Goal: Find specific page/section: Find specific page/section

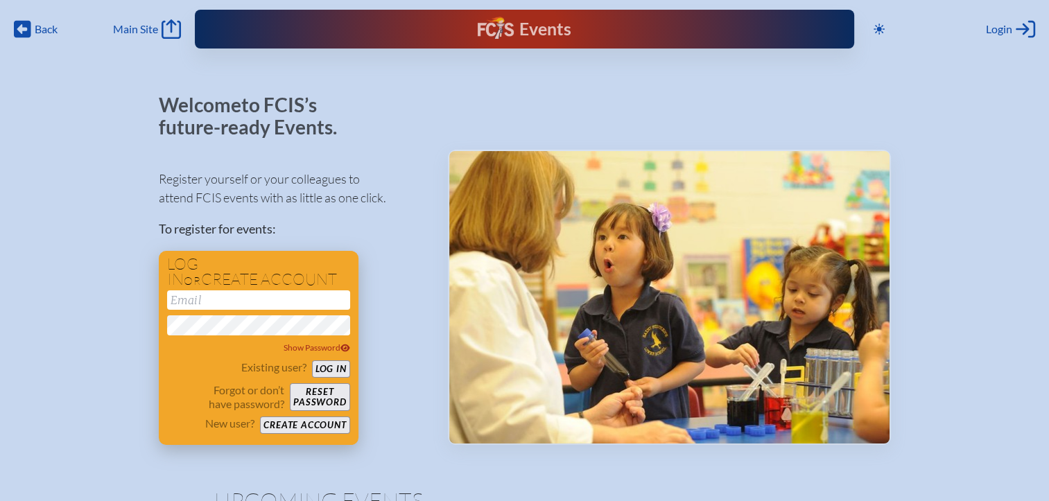
type input "[EMAIL_ADDRESS][DOMAIN_NAME]"
click at [331, 366] on button "Log in" at bounding box center [331, 369] width 38 height 17
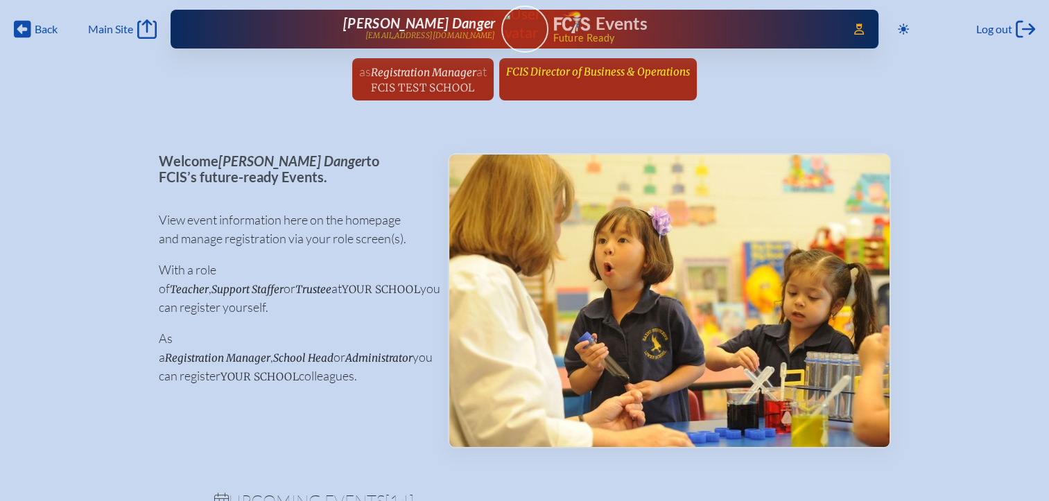
click at [583, 73] on span "FCIS Director of Business & Operations" at bounding box center [598, 71] width 184 height 13
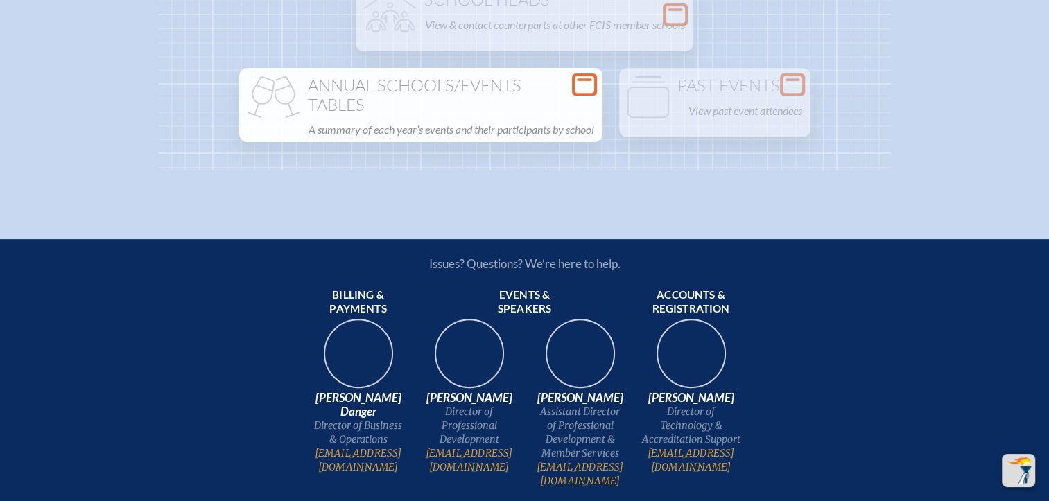
scroll to position [320, 0]
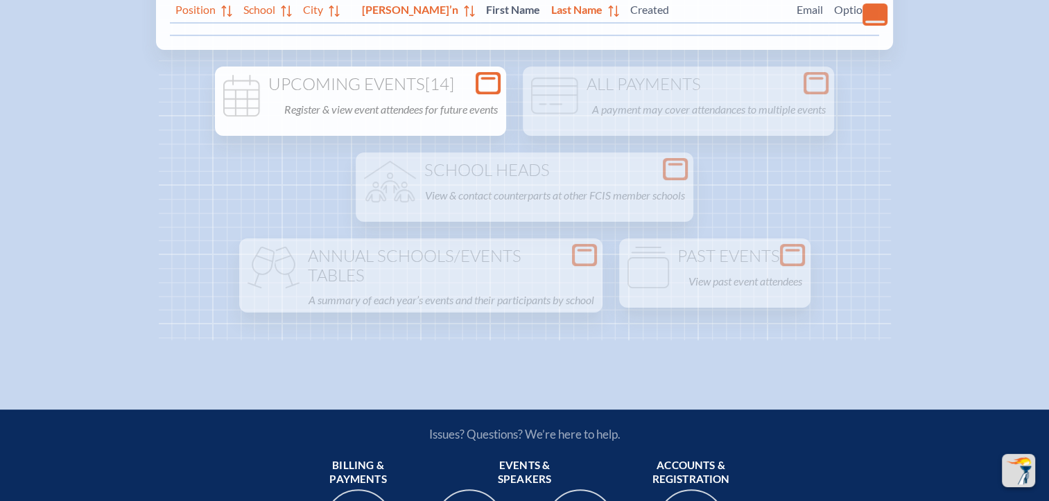
click at [485, 93] on div "Upcoming Events [14] Register & view event attendees for future events" at bounding box center [361, 97] width 286 height 44
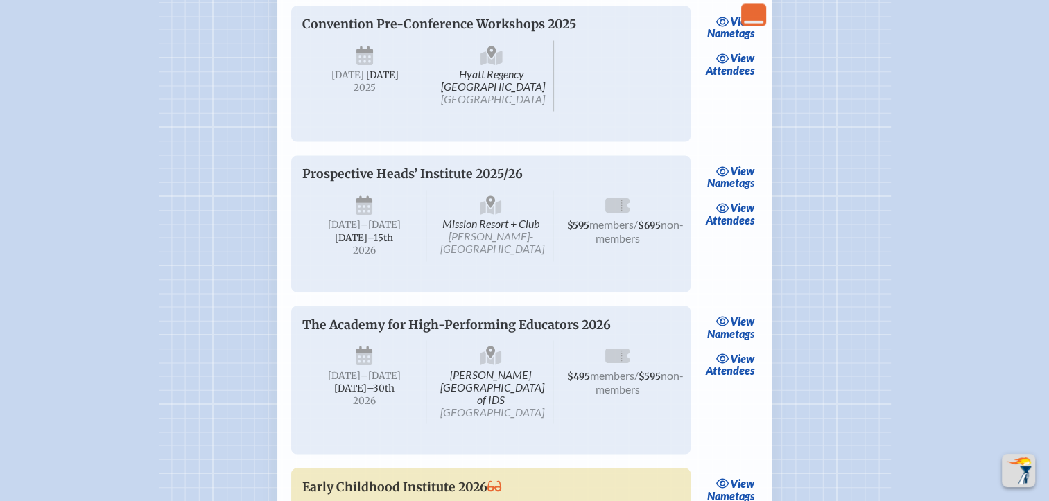
scroll to position [2261, 0]
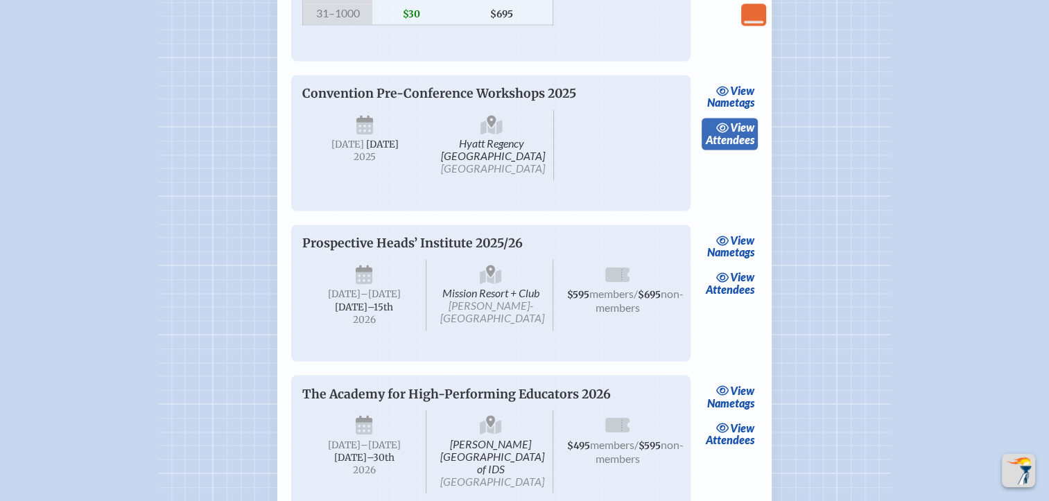
click at [747, 150] on link "view Attendees" at bounding box center [730, 134] width 56 height 32
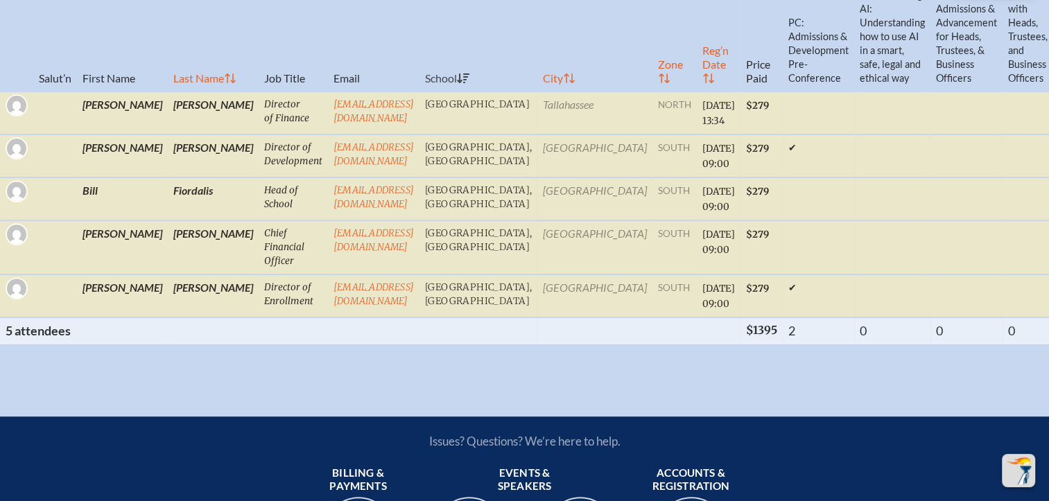
scroll to position [485, 0]
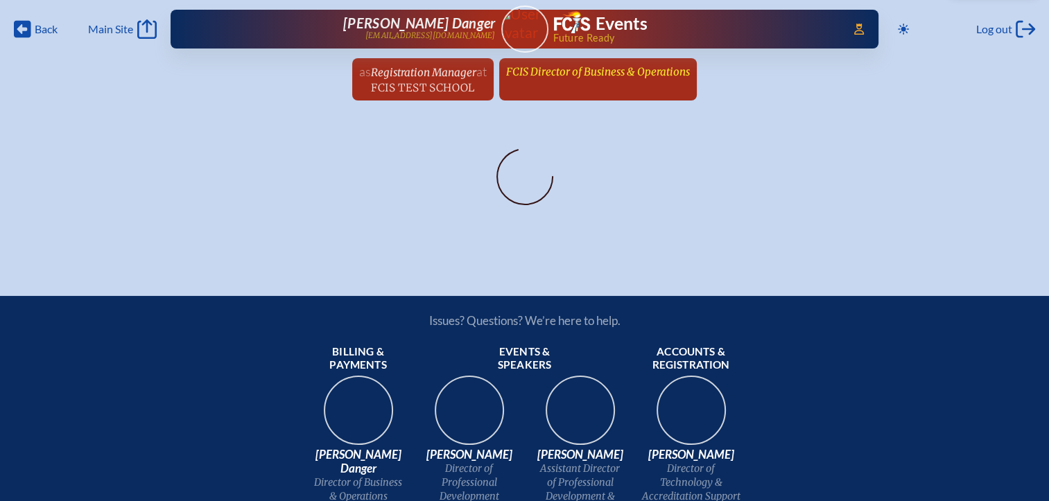
click at [563, 73] on span "FCIS Director of Business & Operations" at bounding box center [598, 71] width 184 height 13
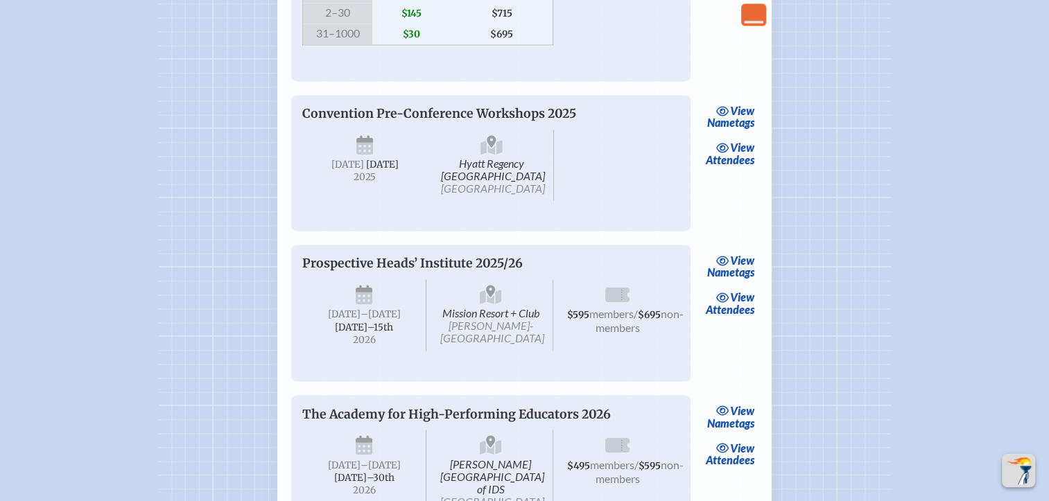
scroll to position [2219, 0]
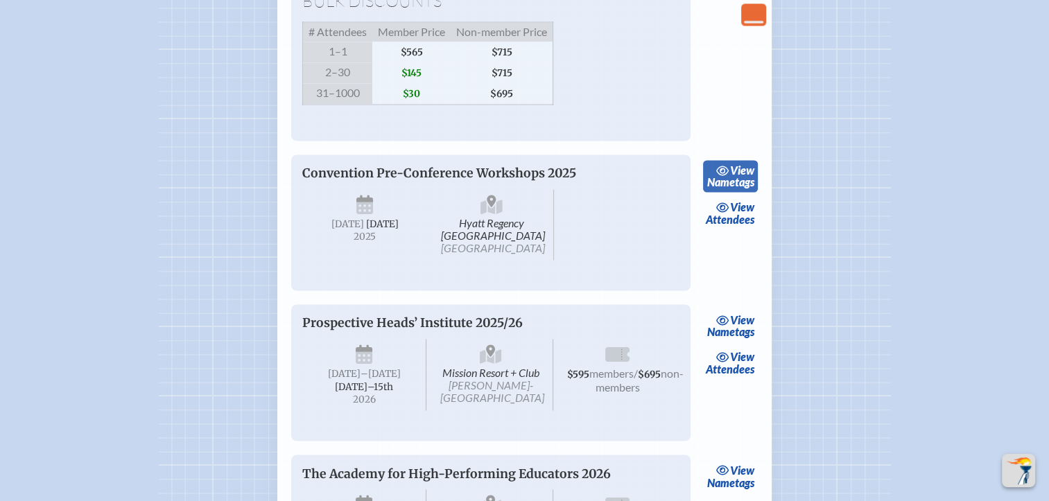
click at [738, 192] on link "view Nametags" at bounding box center [730, 176] width 55 height 32
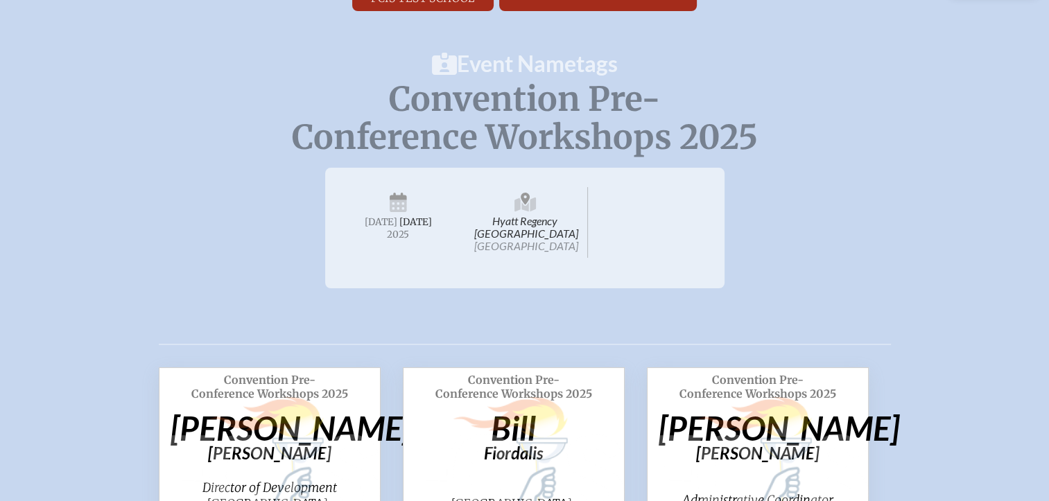
scroll to position [277, 0]
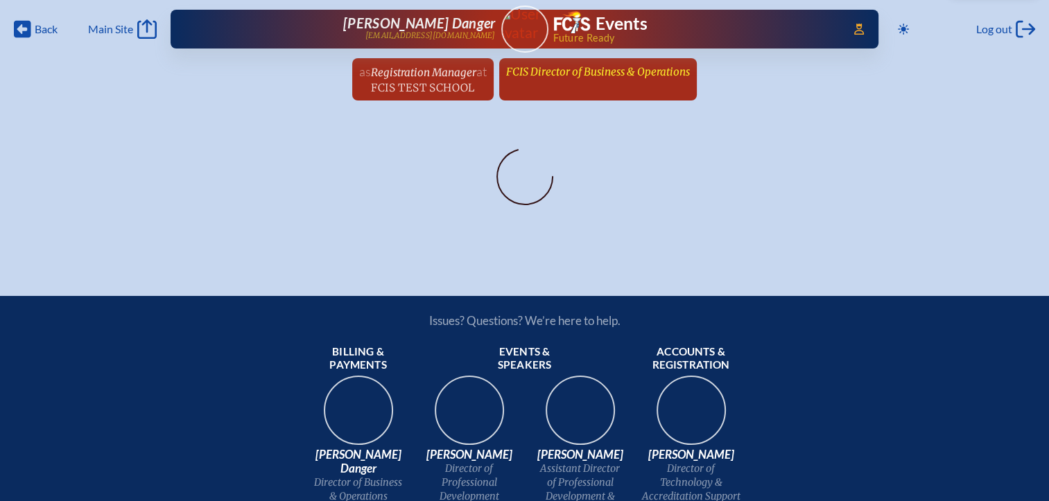
click at [638, 67] on span "FCIS Director of Business & Operations" at bounding box center [598, 71] width 184 height 13
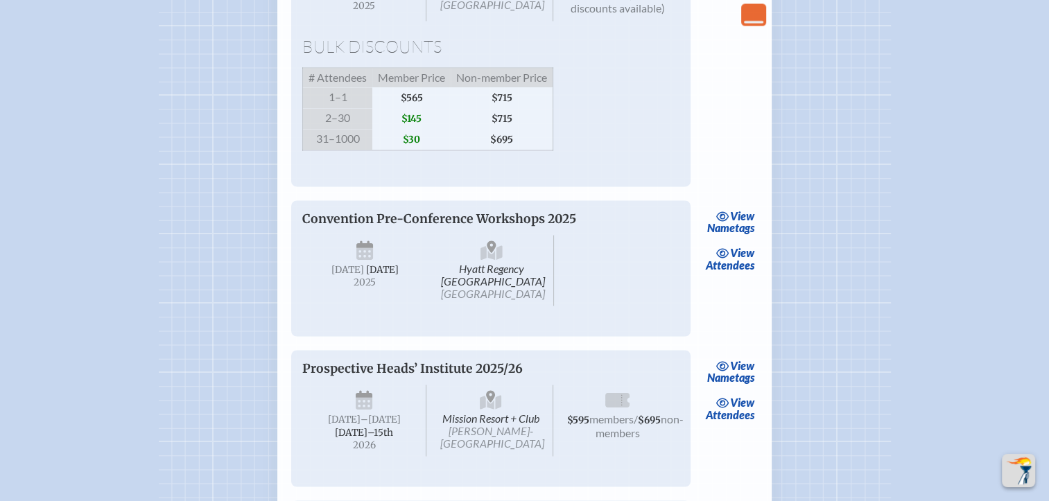
scroll to position [2288, 0]
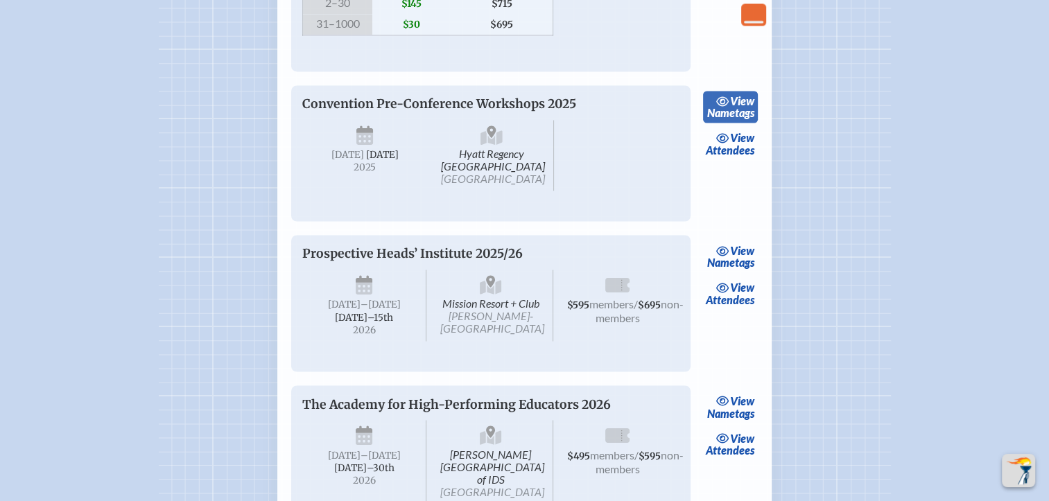
click at [738, 123] on link "view Nametags" at bounding box center [730, 107] width 55 height 32
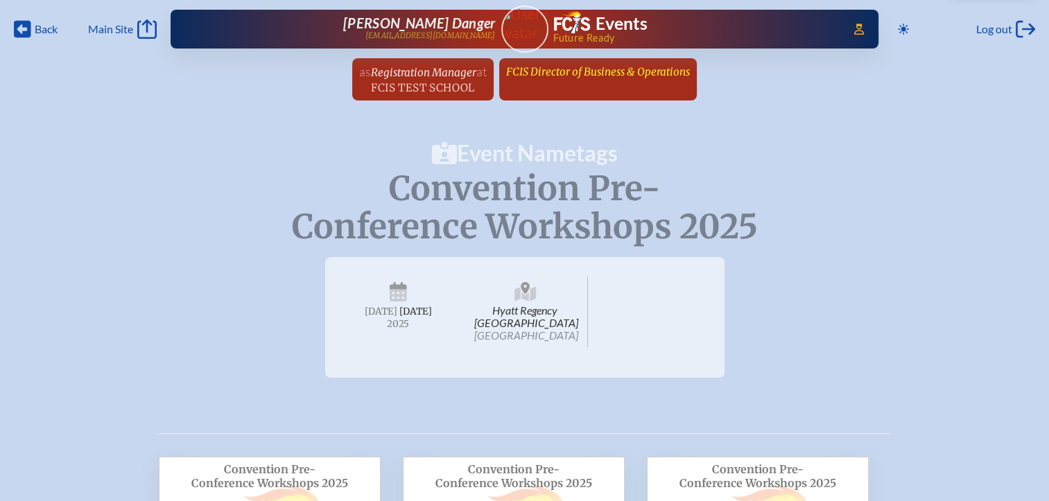
click at [545, 76] on span "FCIS Director of Business & Operations" at bounding box center [598, 71] width 184 height 13
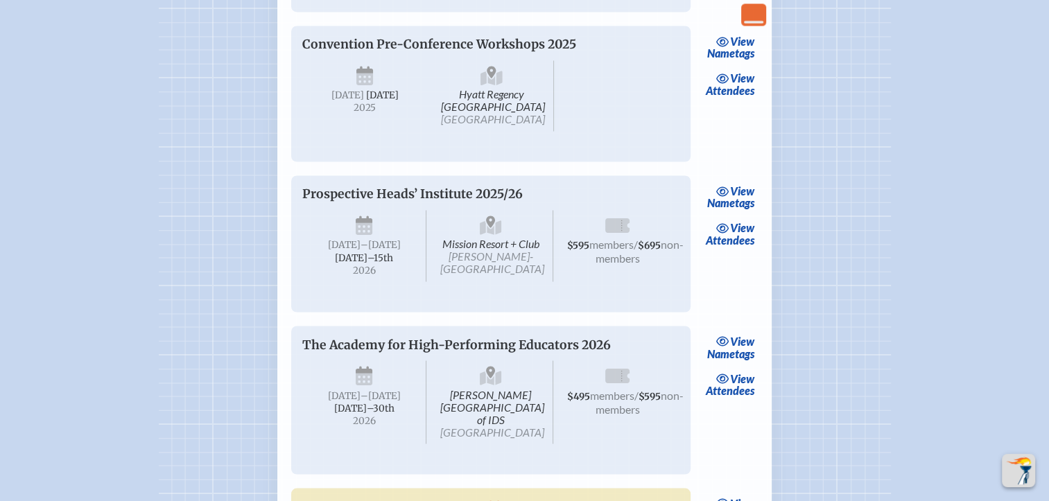
scroll to position [2357, 0]
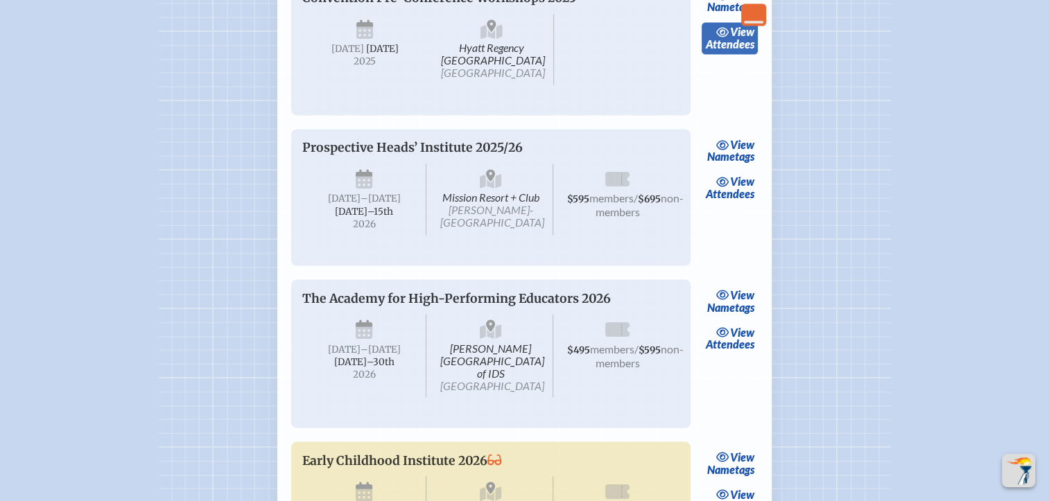
click at [740, 38] on span "view" at bounding box center [742, 31] width 24 height 13
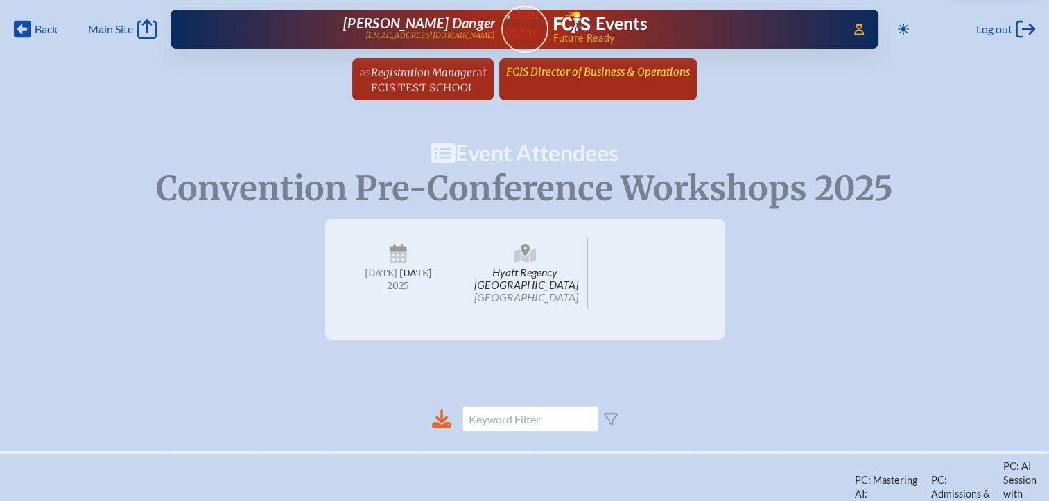
click at [620, 82] on link "FCIS Director of Business & Operations since [DATE]" at bounding box center [598, 71] width 195 height 26
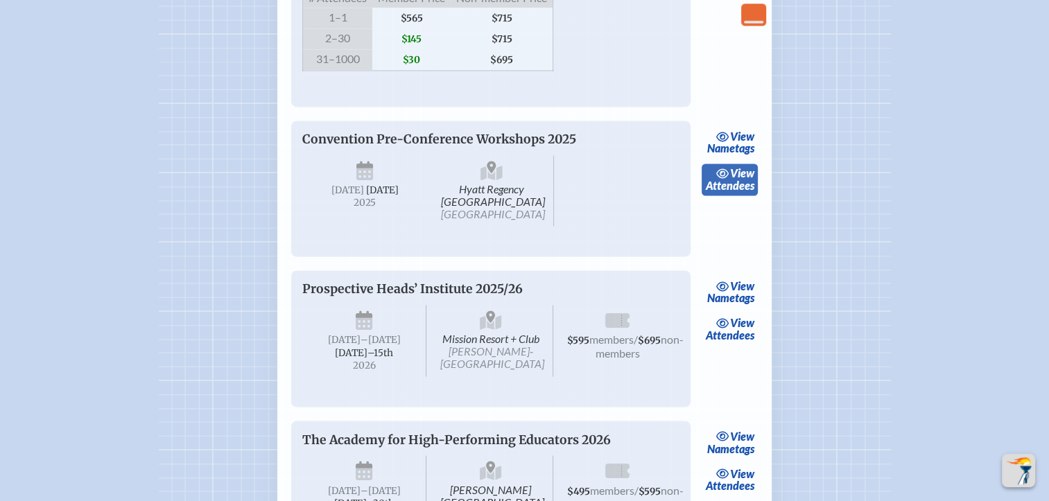
scroll to position [2219, 0]
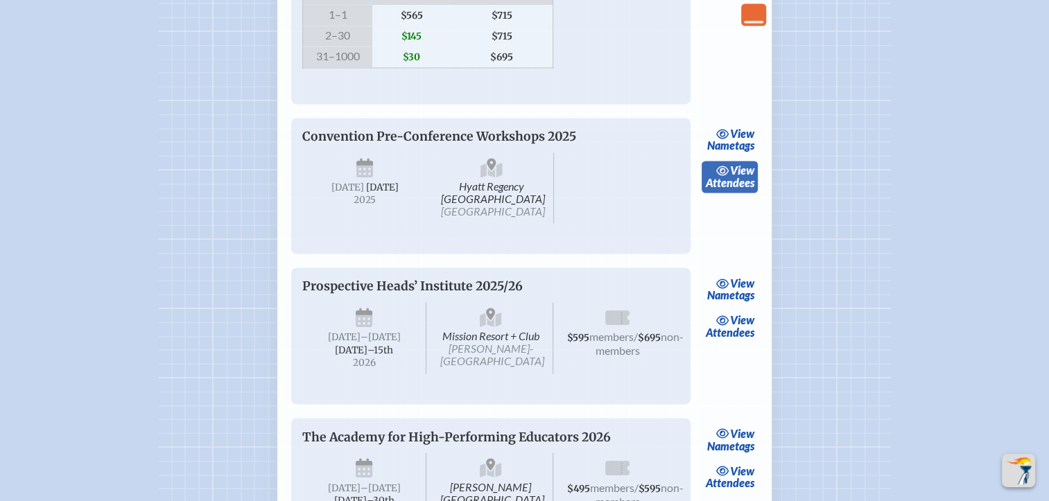
click at [740, 177] on span "view" at bounding box center [742, 170] width 24 height 13
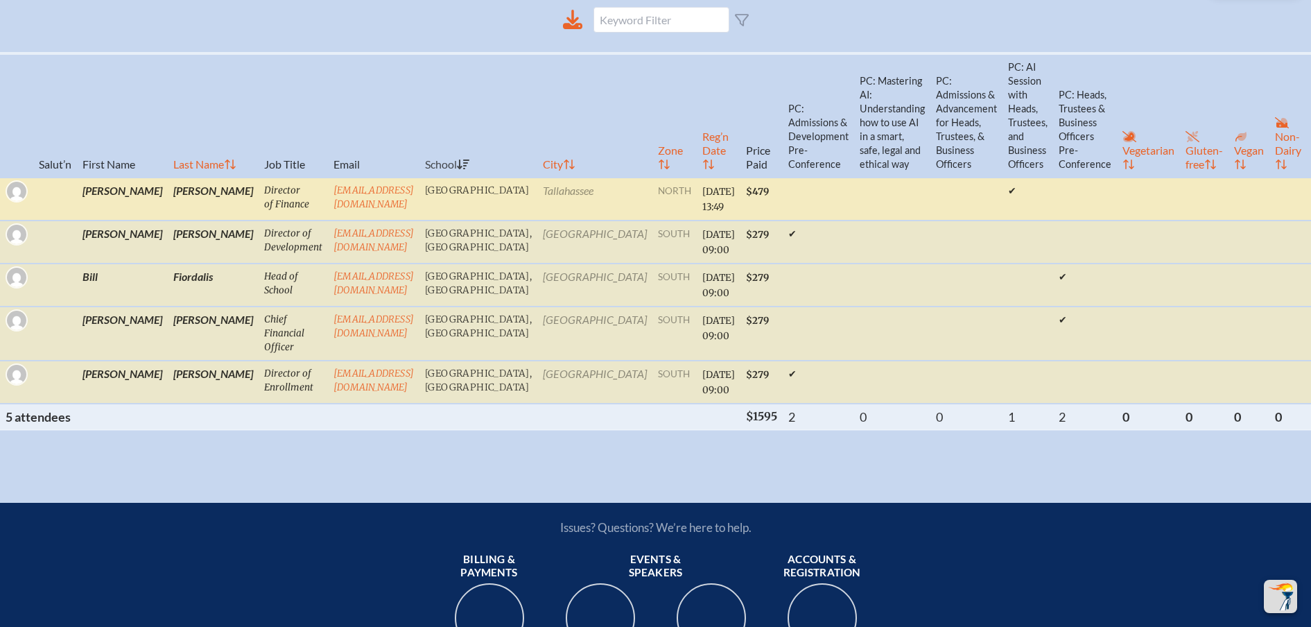
scroll to position [400, 0]
